Goal: Task Accomplishment & Management: Manage account settings

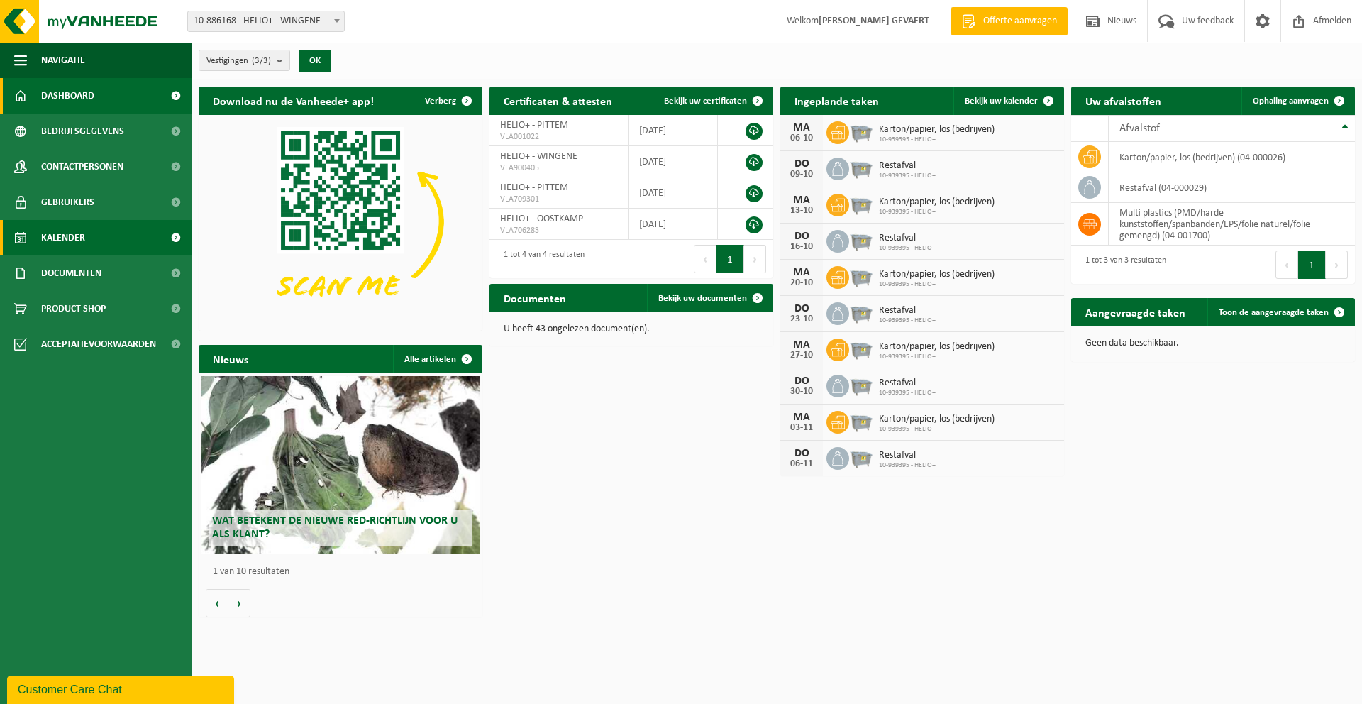
click at [100, 233] on link "Kalender" at bounding box center [95, 237] width 191 height 35
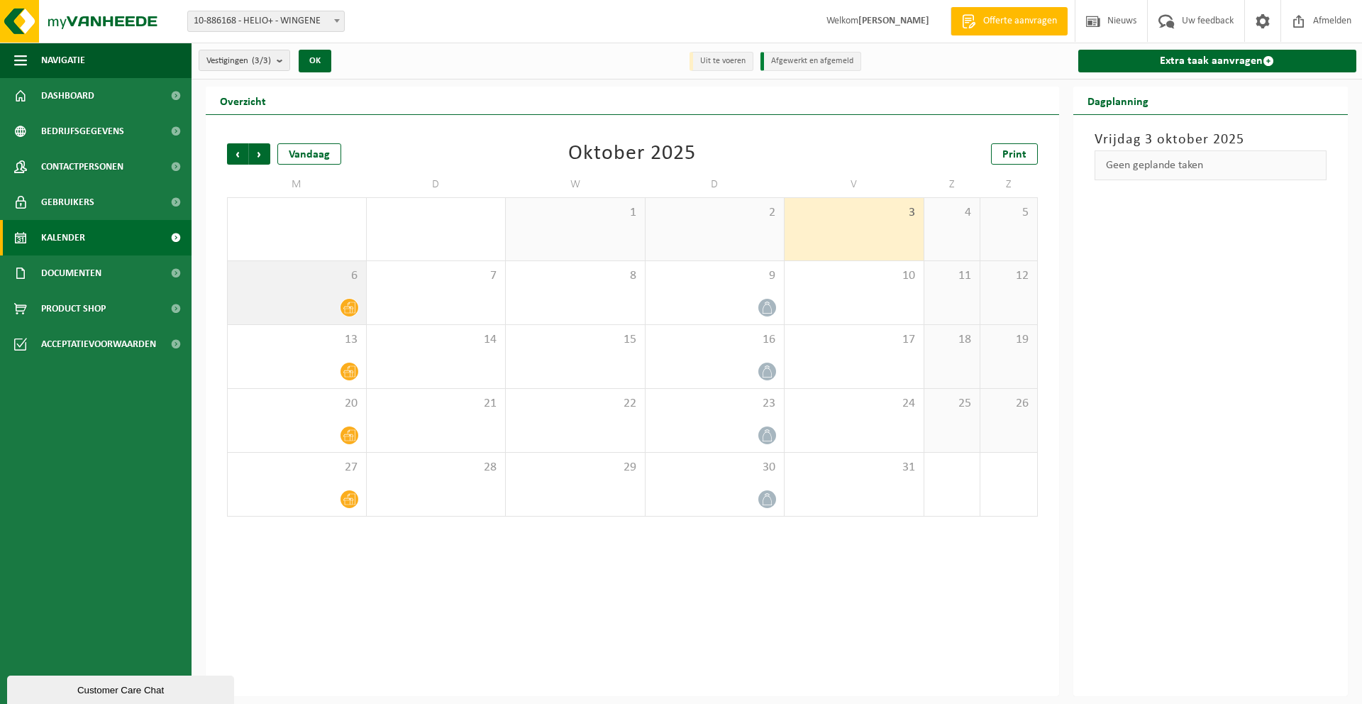
click at [349, 305] on icon at bounding box center [349, 307] width 12 height 12
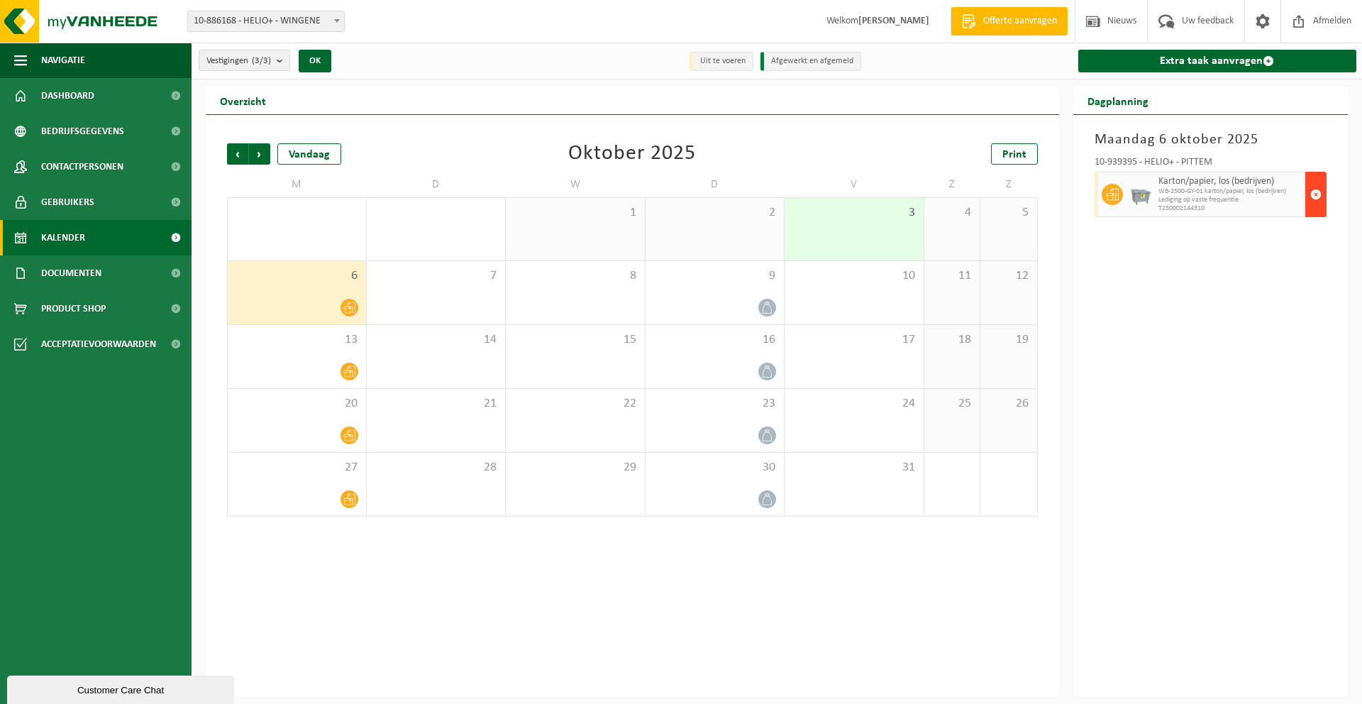
click at [1319, 195] on span "button" at bounding box center [1315, 194] width 11 height 28
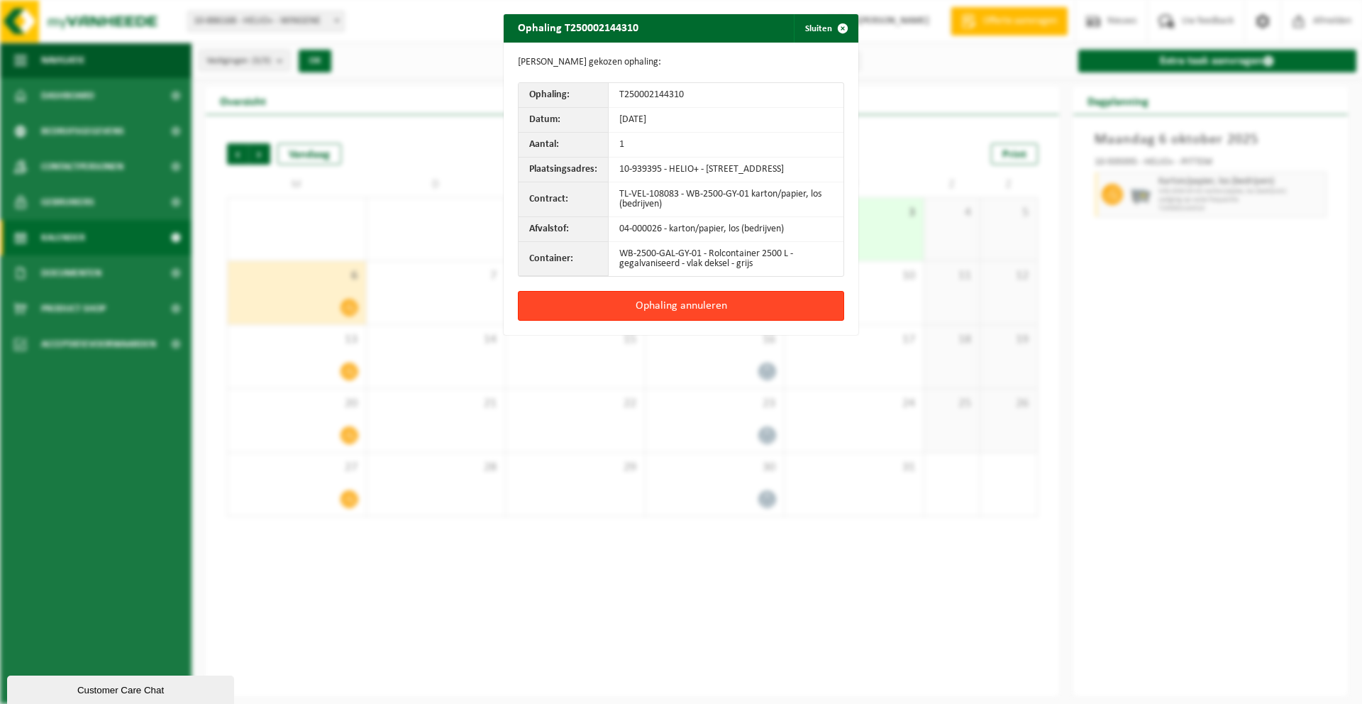
click at [702, 314] on button "Ophaling annuleren" at bounding box center [681, 306] width 326 height 30
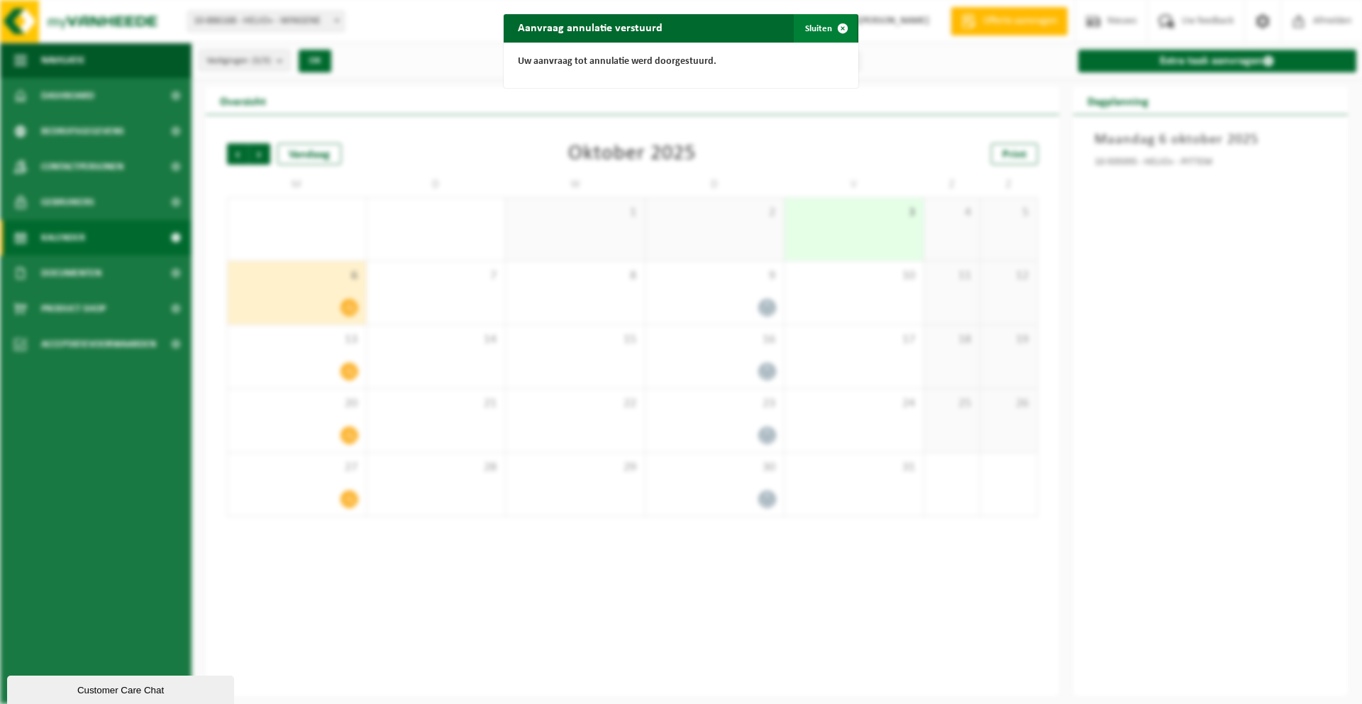
click at [820, 30] on button "Sluiten" at bounding box center [825, 28] width 63 height 28
